Goal: Task Accomplishment & Management: Manage account settings

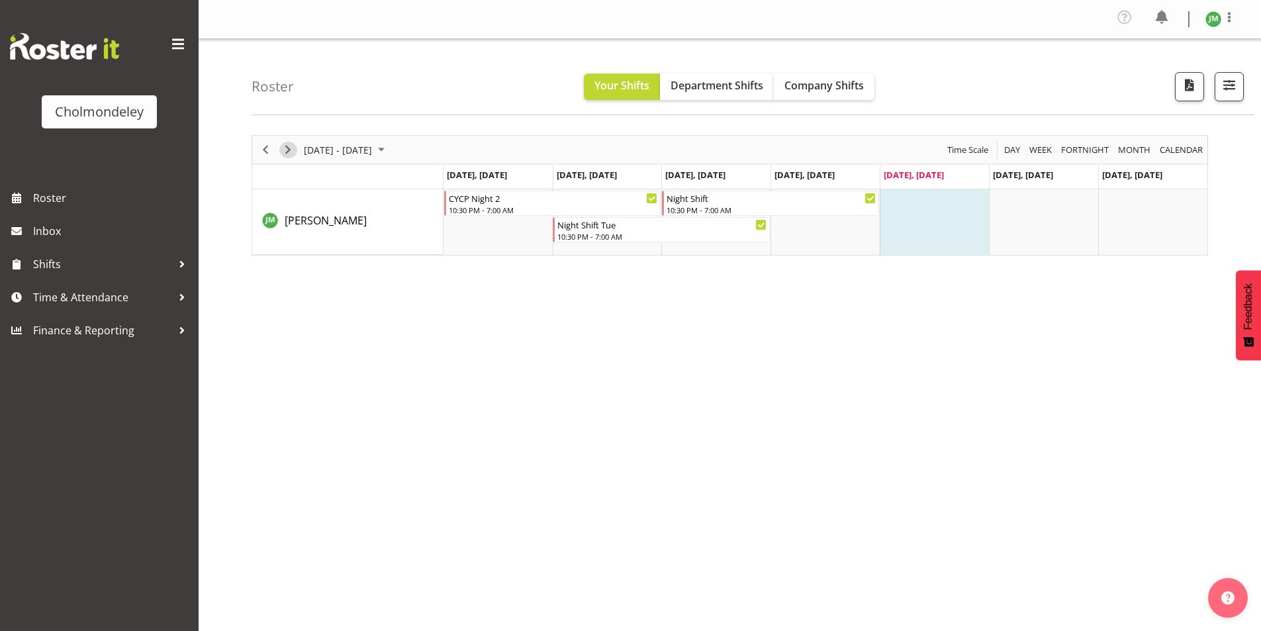
click at [290, 153] on span "Next" at bounding box center [288, 150] width 16 height 17
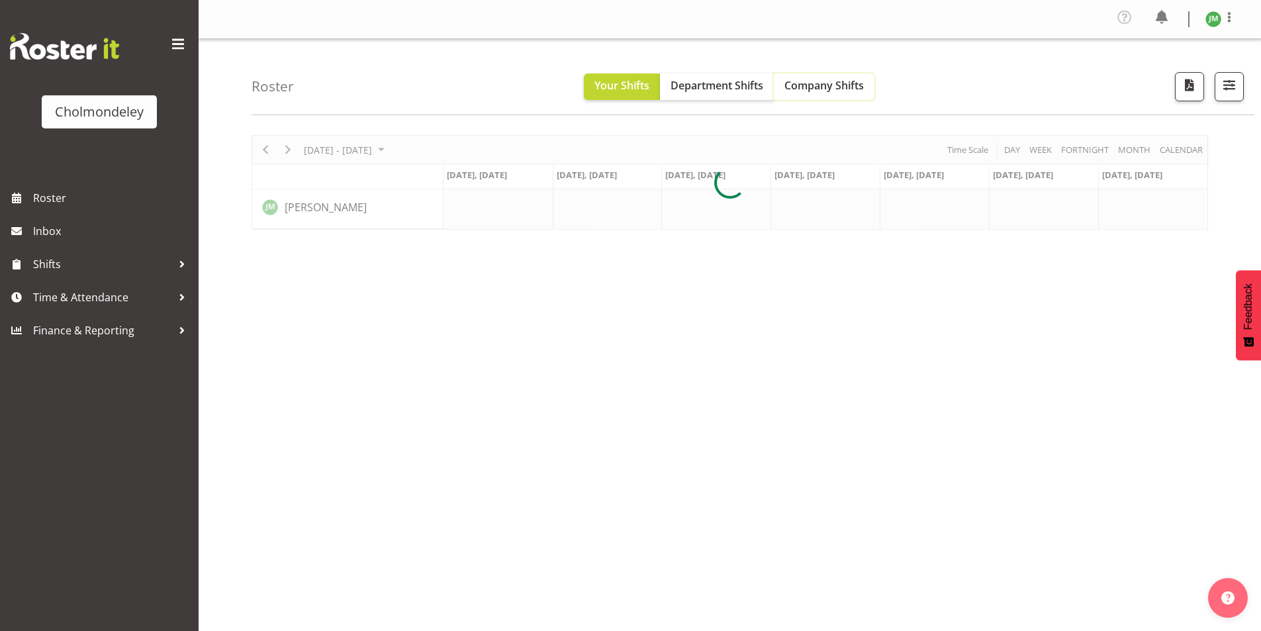
click at [852, 81] on span "Company Shifts" at bounding box center [824, 85] width 79 height 15
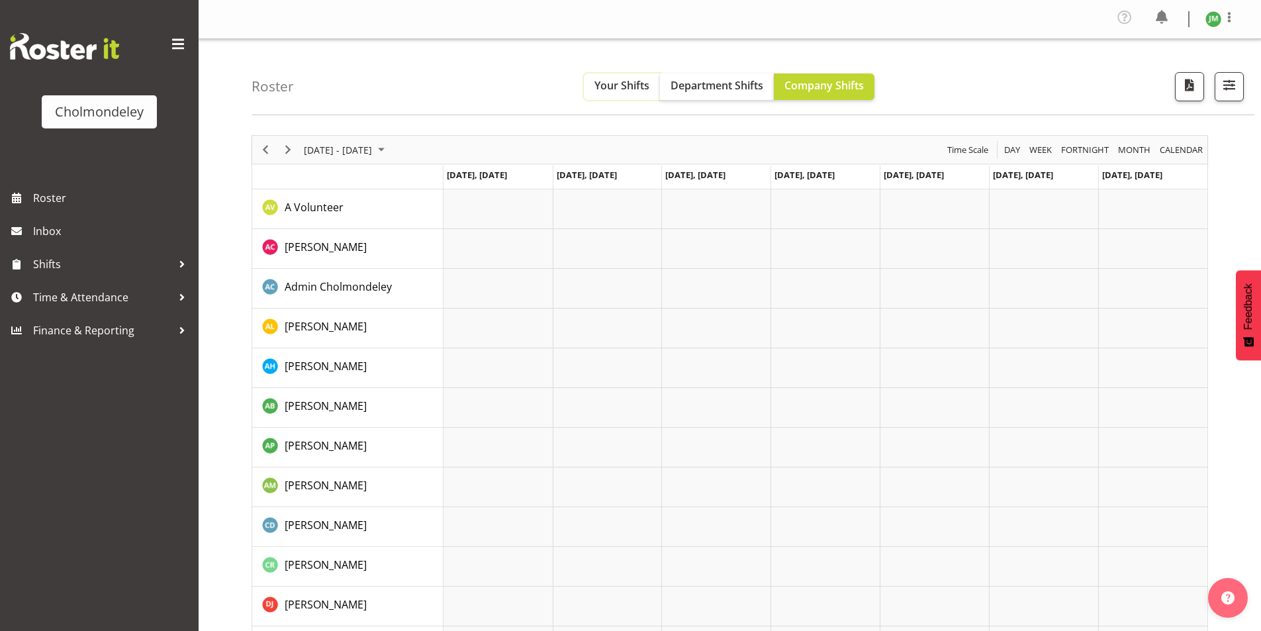
click at [634, 89] on span "Your Shifts" at bounding box center [622, 85] width 55 height 15
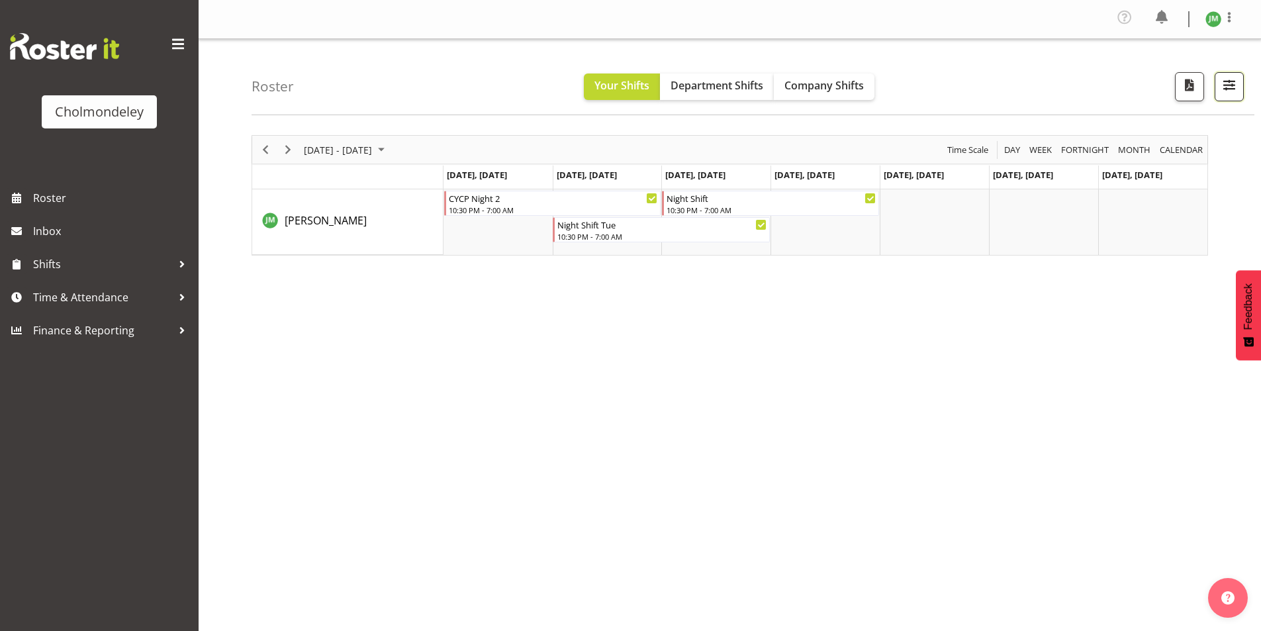
click at [1230, 85] on span "button" at bounding box center [1229, 84] width 17 height 17
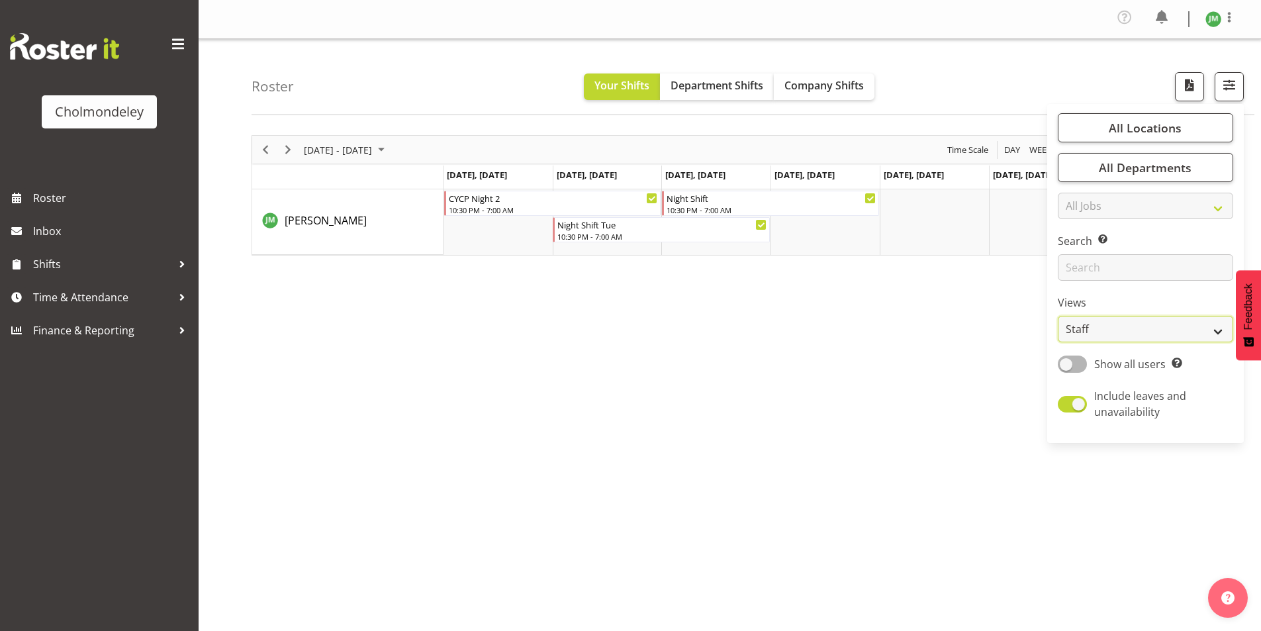
click at [1166, 332] on select "Staff Role Shift - Horizontal Shift - Vertical Staff - Location" at bounding box center [1145, 329] width 175 height 26
select select "shift"
click at [1059, 316] on select "Staff Role Shift - Horizontal Shift - Vertical Staff - Location" at bounding box center [1145, 329] width 175 height 26
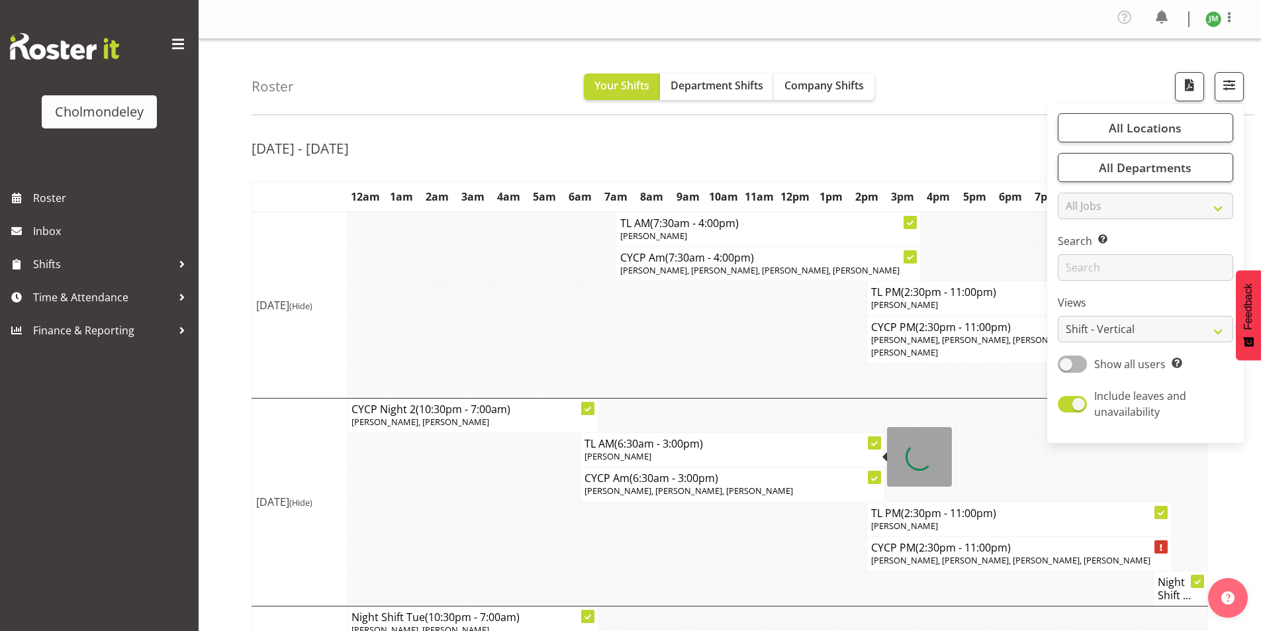
click at [852, 378] on td at bounding box center [854, 380] width 9 height 35
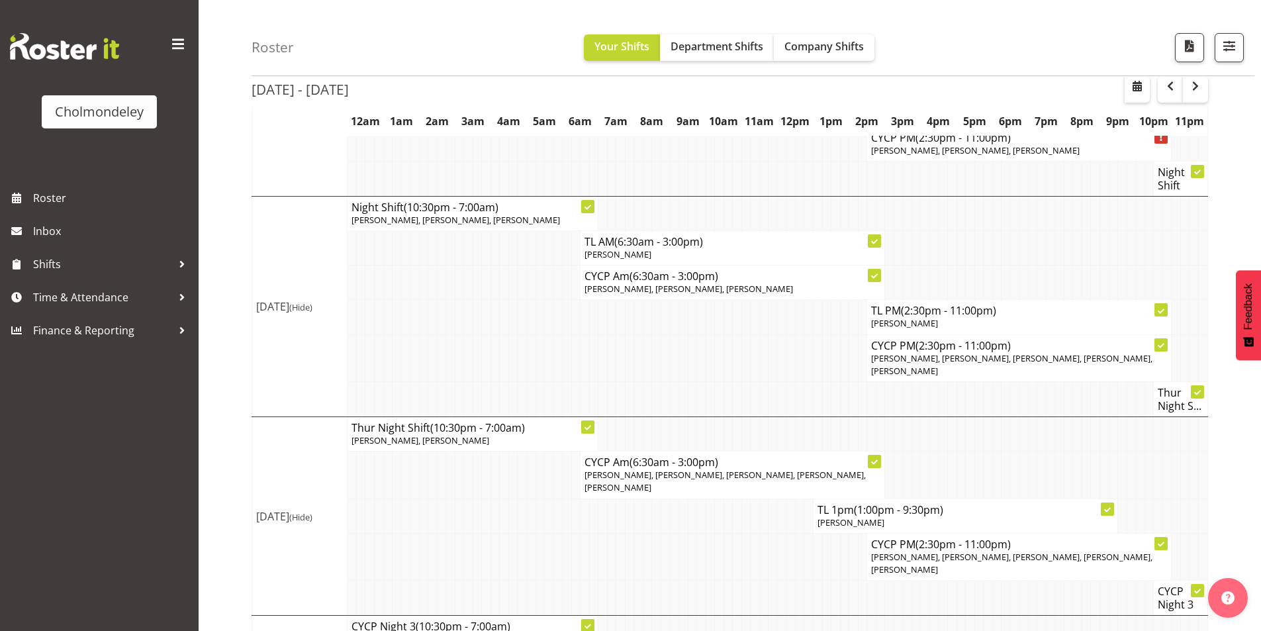
scroll to position [808, 0]
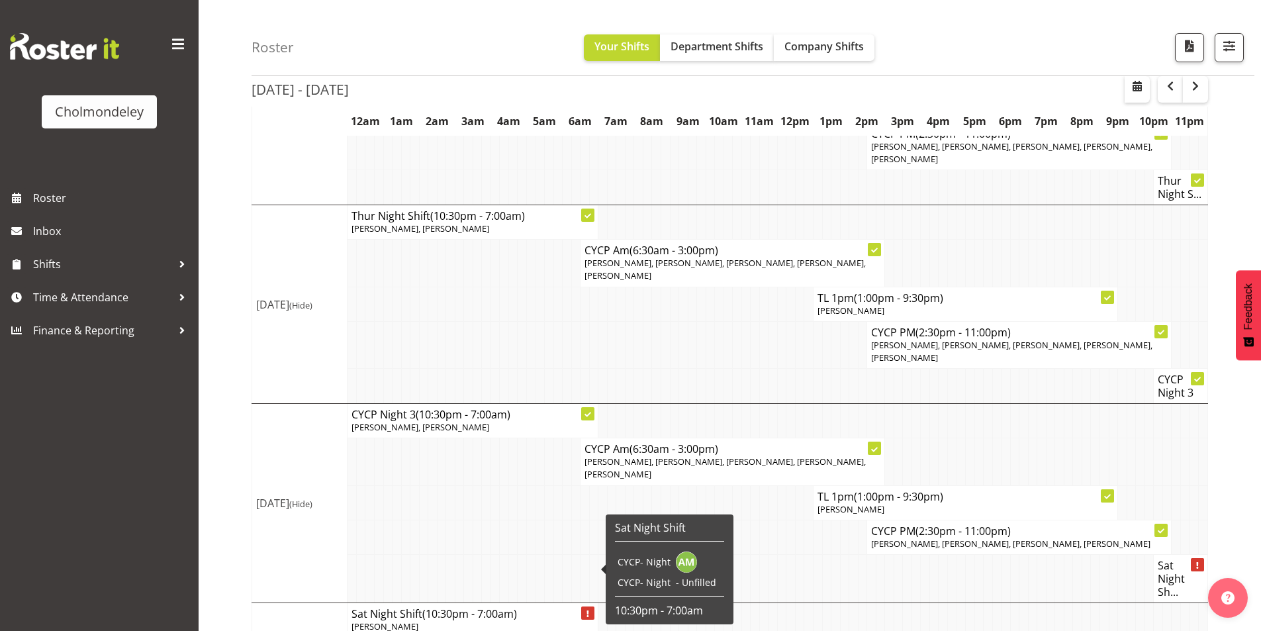
click at [485, 607] on span "(10:30pm - 7:00am)" at bounding box center [469, 614] width 95 height 15
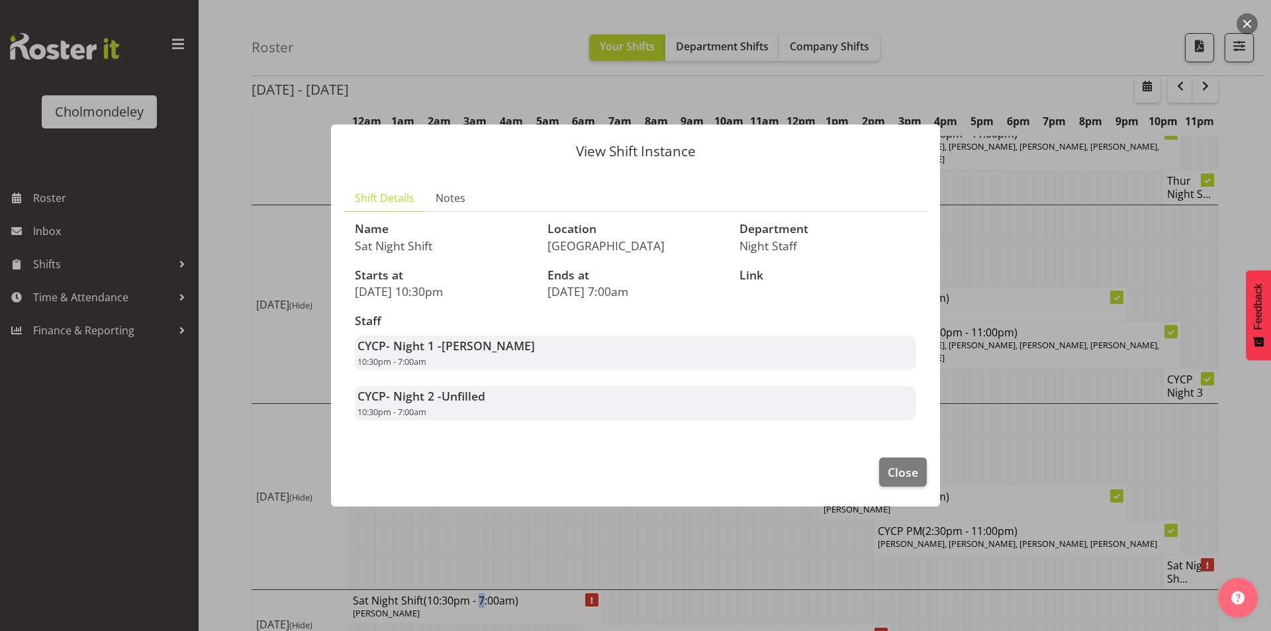
click at [507, 579] on div at bounding box center [635, 315] width 1271 height 631
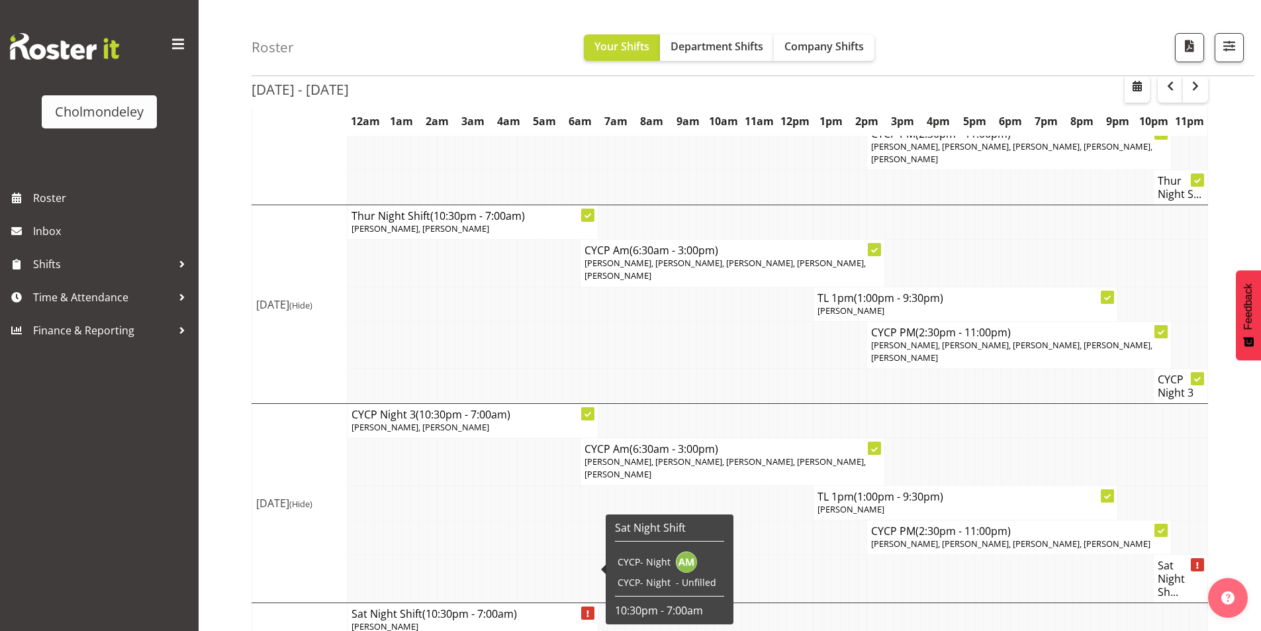
click at [550, 607] on h4 "Sat Night Shift (10:30pm - 7:00am)" at bounding box center [473, 613] width 242 height 13
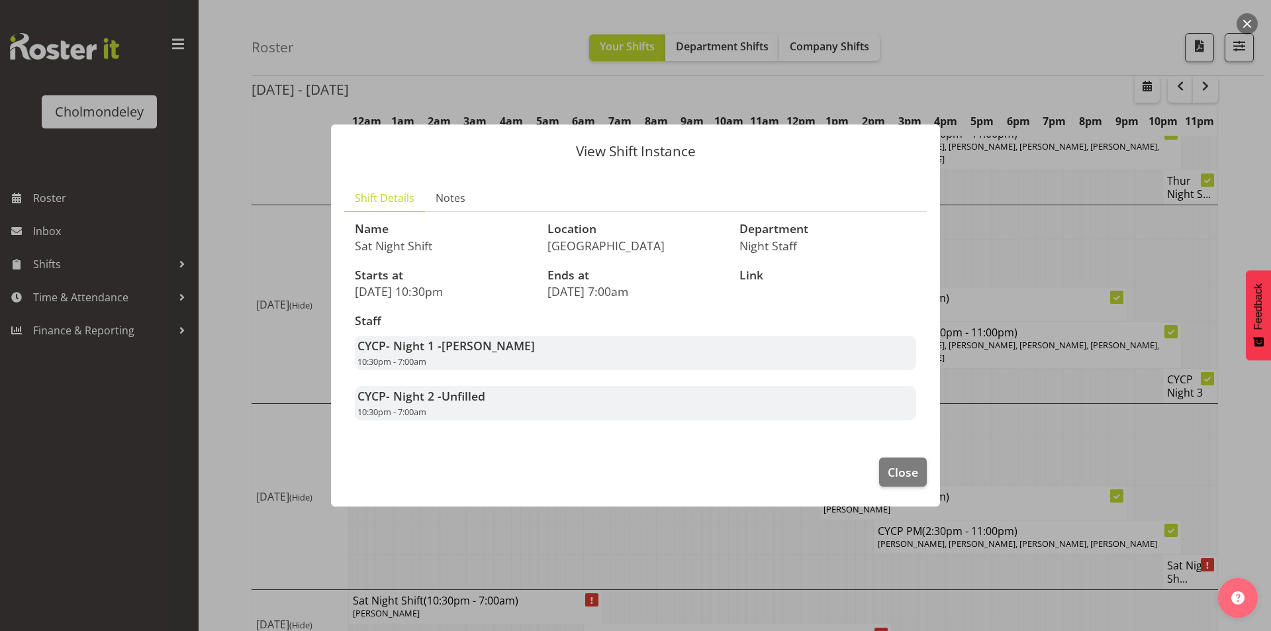
click at [613, 477] on footer "Close" at bounding box center [635, 475] width 609 height 62
click at [891, 475] on span "Close" at bounding box center [903, 472] width 30 height 17
